Goal: Information Seeking & Learning: Check status

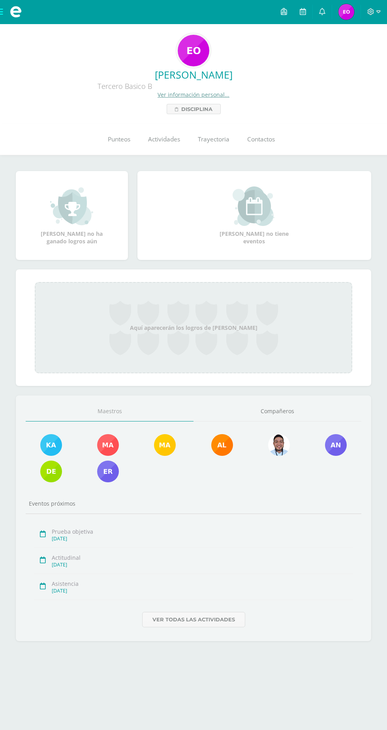
click at [118, 140] on span "Punteos" at bounding box center [119, 139] width 23 height 8
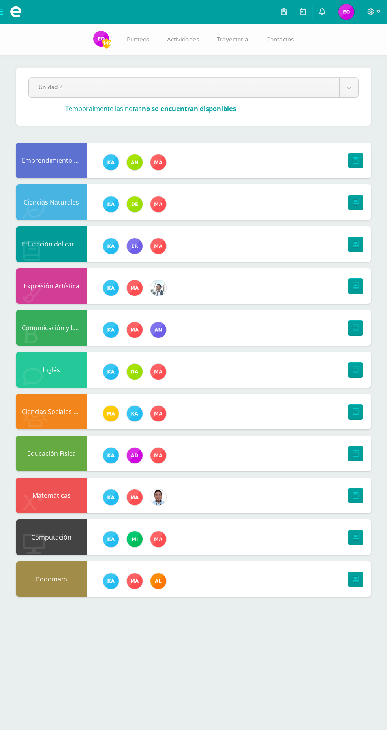
click at [307, 12] on link at bounding box center [302, 12] width 19 height 24
click at [326, 12] on link at bounding box center [322, 12] width 19 height 24
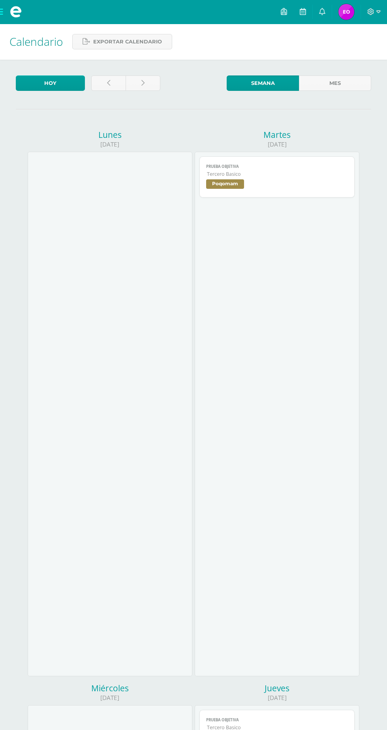
click at [318, 12] on link at bounding box center [322, 12] width 19 height 24
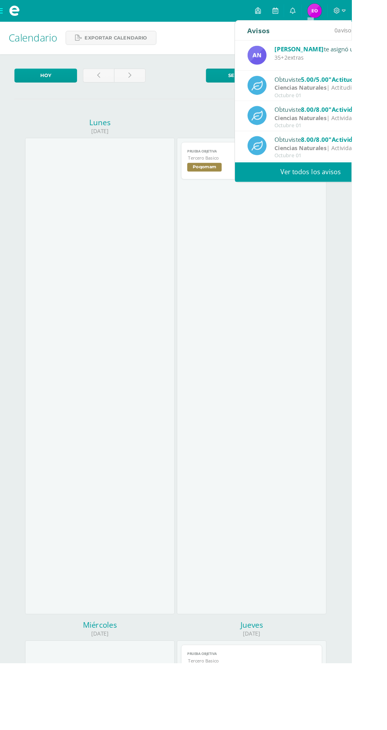
click at [344, 189] on link "Ver todos los avisos" at bounding box center [342, 189] width 167 height 22
